Goal: Information Seeking & Learning: Learn about a topic

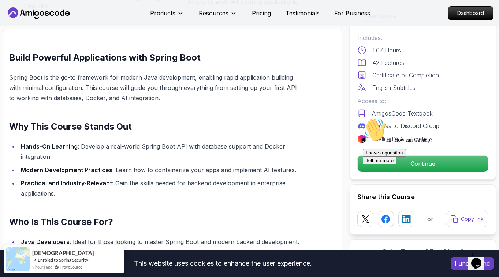
scroll to position [449, 0]
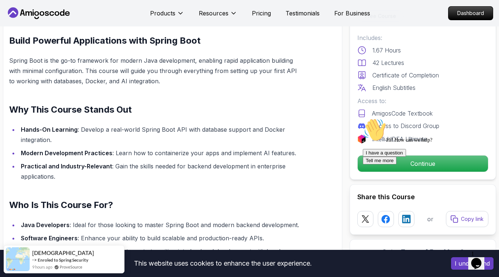
click at [370, 164] on div "Hi! How can we help? I have a question Tell me more" at bounding box center [429, 141] width 132 height 46
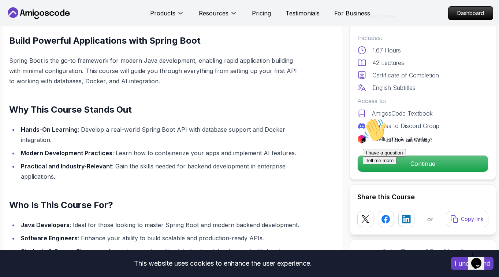
click at [389, 118] on div at bounding box center [429, 118] width 132 height 0
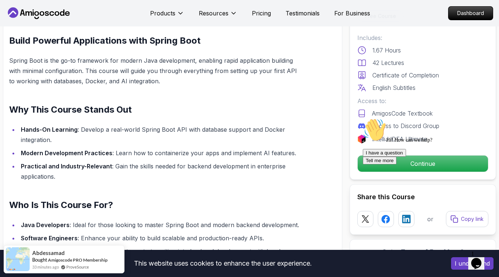
click at [386, 162] on div "Hi! How can we help? I have a question Tell me more" at bounding box center [429, 141] width 132 height 46
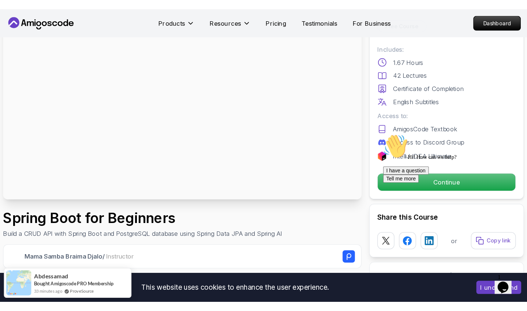
scroll to position [57, 0]
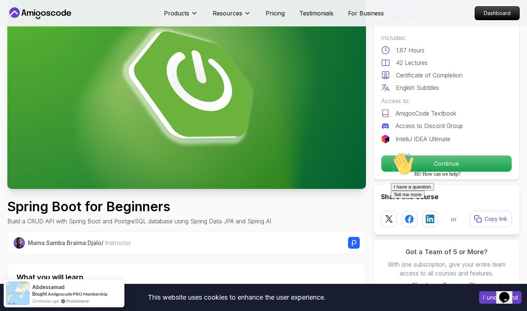
click at [406, 161] on div "Hi! How can we help? I have a question Tell me more" at bounding box center [457, 175] width 132 height 46
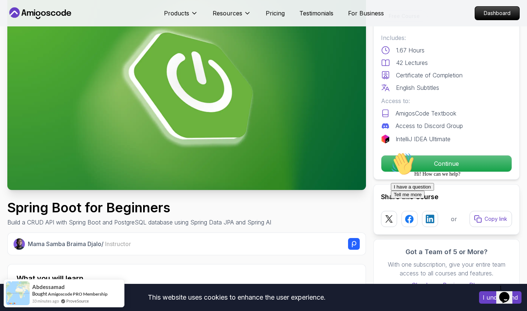
scroll to position [58, 0]
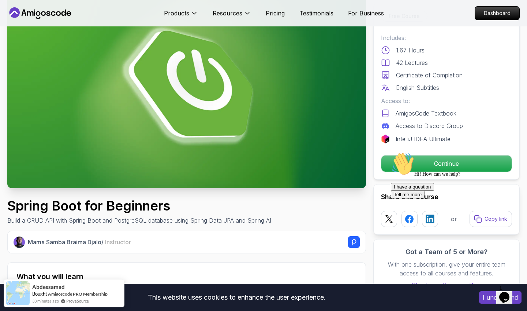
click at [391, 152] on icon "Chat attention grabber" at bounding box center [391, 152] width 0 height 0
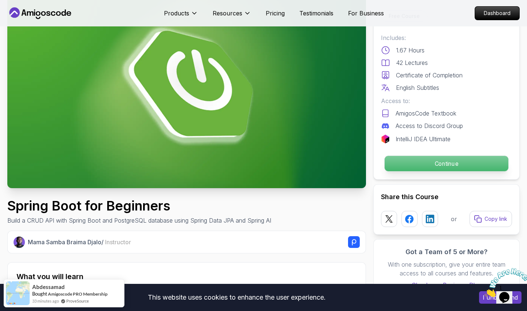
click at [465, 165] on p "Continue" at bounding box center [447, 163] width 124 height 15
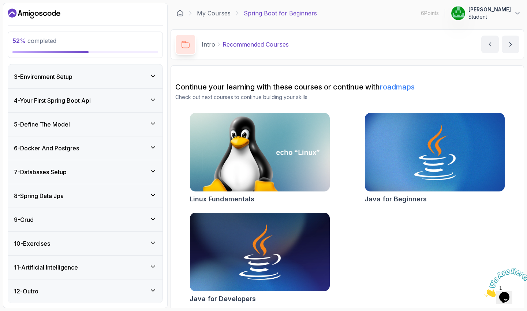
click at [151, 122] on icon at bounding box center [152, 123] width 7 height 7
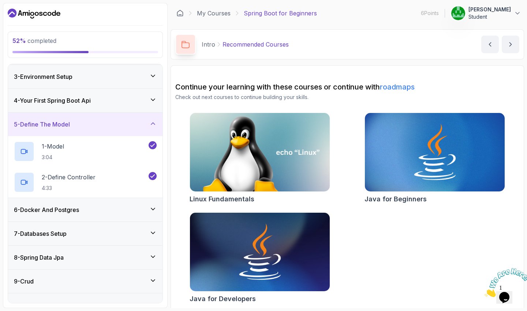
click at [152, 121] on icon at bounding box center [152, 123] width 7 height 7
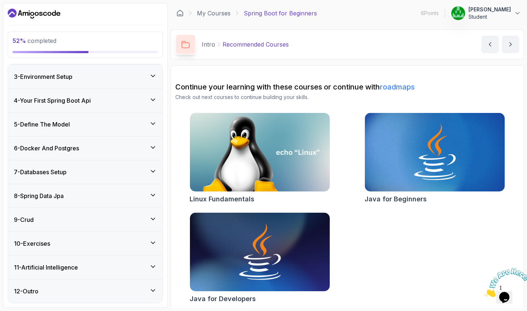
click at [150, 149] on icon at bounding box center [152, 147] width 7 height 7
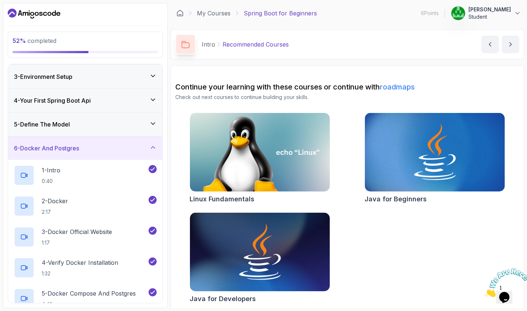
click at [151, 149] on icon at bounding box center [152, 147] width 7 height 7
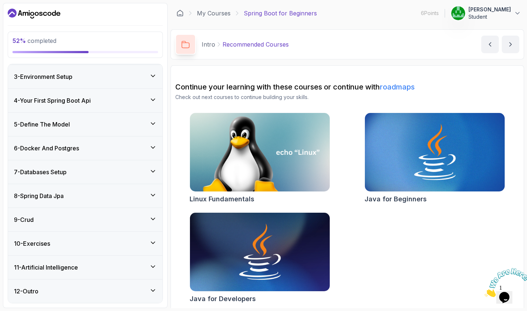
click at [128, 177] on div "7 - Databases Setup" at bounding box center [85, 171] width 155 height 23
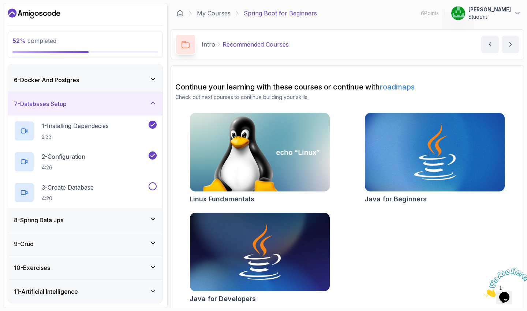
scroll to position [116, 0]
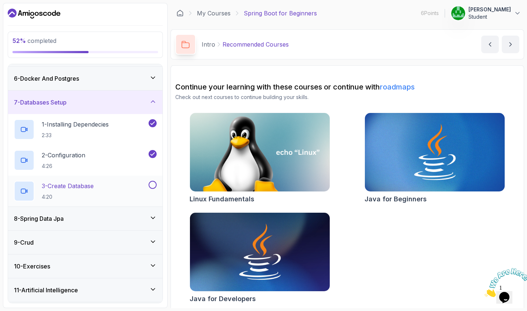
click at [153, 184] on button at bounding box center [153, 185] width 8 height 8
click at [152, 100] on icon at bounding box center [152, 101] width 7 height 7
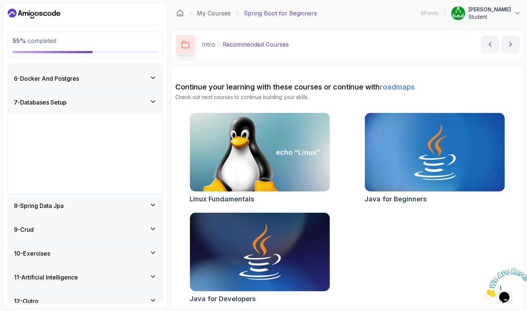
scroll to position [47, 0]
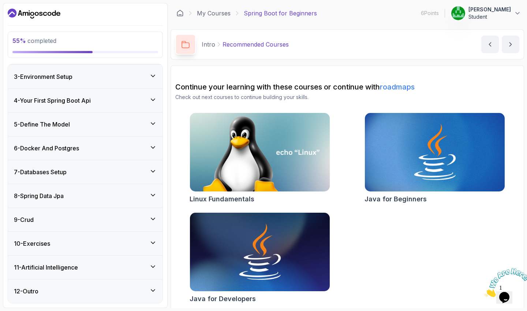
click at [154, 196] on icon at bounding box center [152, 194] width 7 height 7
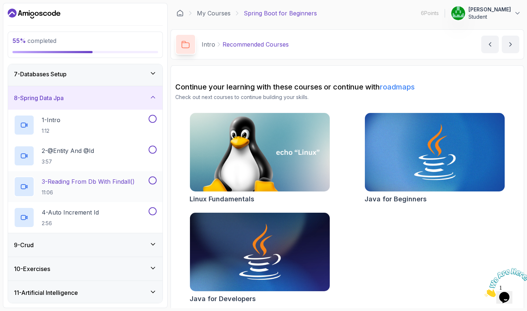
scroll to position [147, 0]
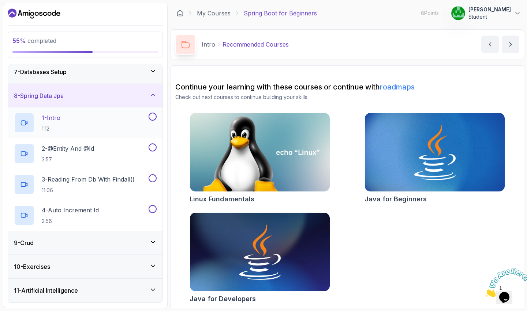
click at [153, 117] on button at bounding box center [153, 116] width 8 height 8
click at [153, 147] on button at bounding box center [153, 147] width 8 height 8
click at [154, 178] on button at bounding box center [153, 178] width 8 height 8
click at [153, 208] on button at bounding box center [153, 209] width 8 height 8
click at [154, 95] on icon at bounding box center [153, 95] width 4 height 2
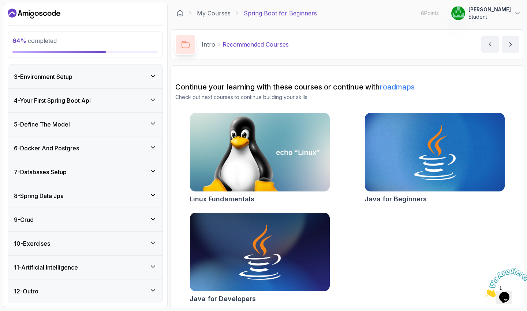
scroll to position [0, 0]
click at [151, 218] on icon at bounding box center [153, 219] width 4 height 2
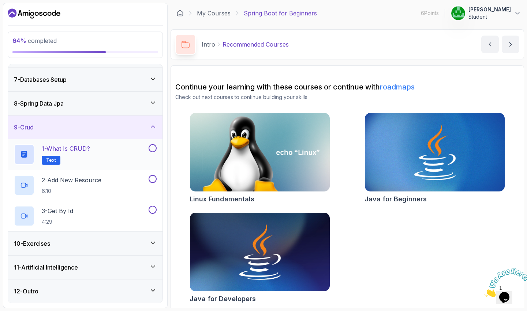
scroll to position [139, 0]
click at [152, 148] on button at bounding box center [153, 148] width 8 height 8
click at [152, 176] on button at bounding box center [153, 179] width 8 height 8
click at [152, 208] on button at bounding box center [153, 209] width 8 height 8
click at [154, 126] on icon at bounding box center [152, 126] width 7 height 7
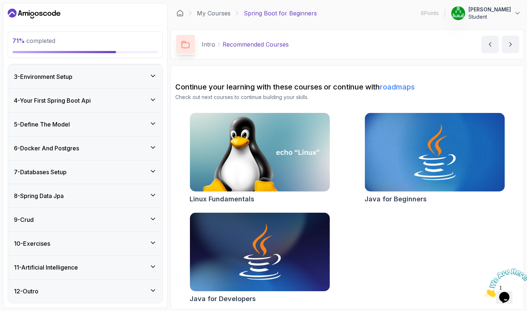
scroll to position [0, 0]
click at [155, 242] on icon at bounding box center [153, 242] width 4 height 2
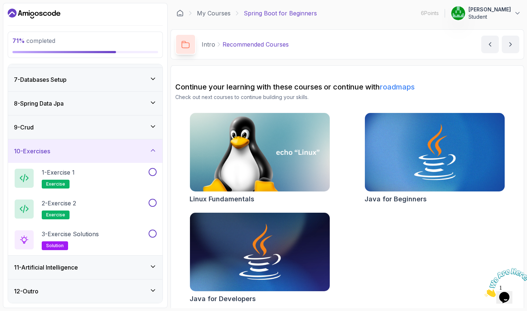
click at [153, 148] on icon at bounding box center [152, 150] width 7 height 7
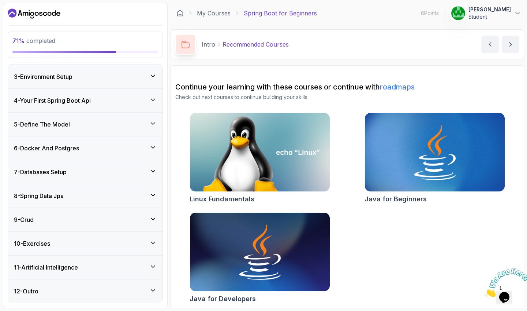
click at [150, 239] on icon at bounding box center [152, 242] width 7 height 7
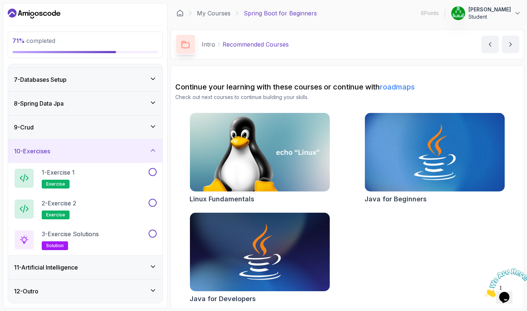
click at [152, 149] on icon at bounding box center [152, 150] width 7 height 7
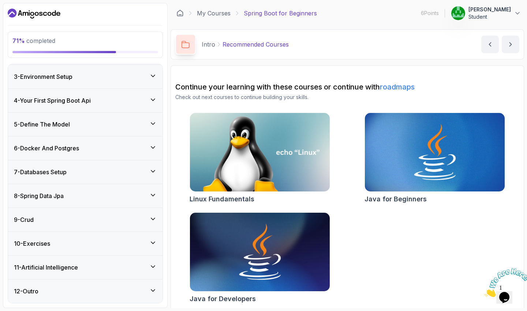
click at [154, 265] on icon at bounding box center [153, 266] width 4 height 2
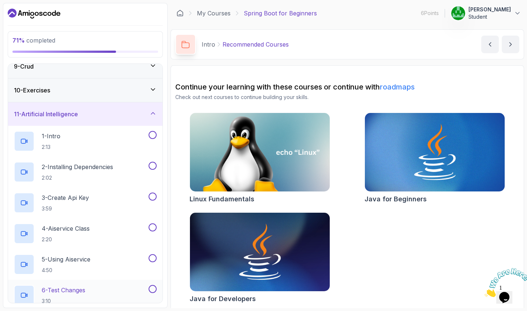
scroll to position [176, 0]
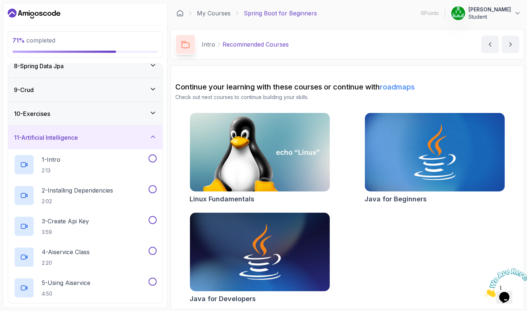
click at [67, 137] on h3 "11 - Artificial Intelligence" at bounding box center [46, 137] width 64 height 9
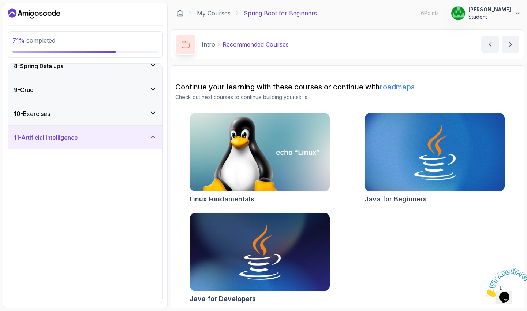
scroll to position [47, 0]
